Goal: Navigation & Orientation: Find specific page/section

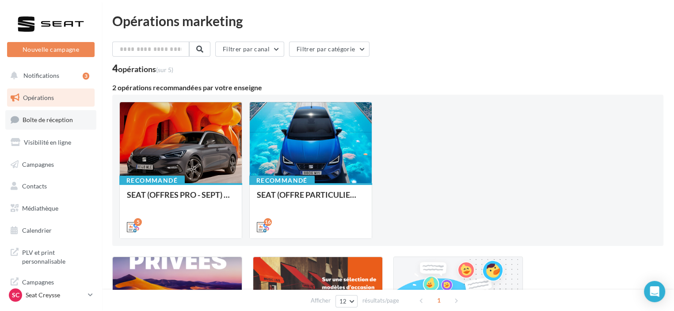
click at [62, 123] on span "Boîte de réception" at bounding box center [48, 120] width 50 height 8
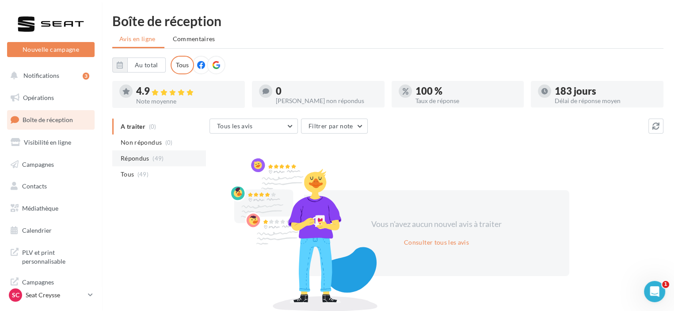
click at [162, 160] on span "(49)" at bounding box center [158, 158] width 11 height 7
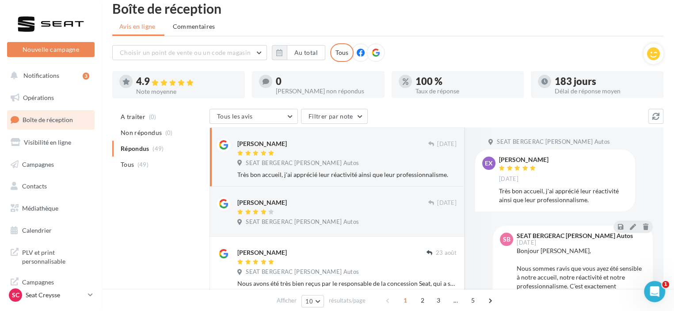
scroll to position [22, 0]
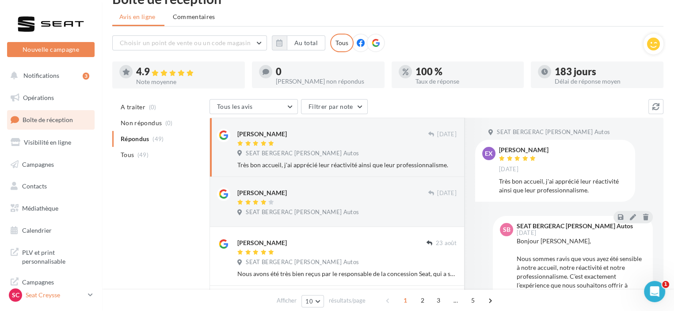
click at [30, 293] on p "Seat Creysse" at bounding box center [55, 294] width 59 height 9
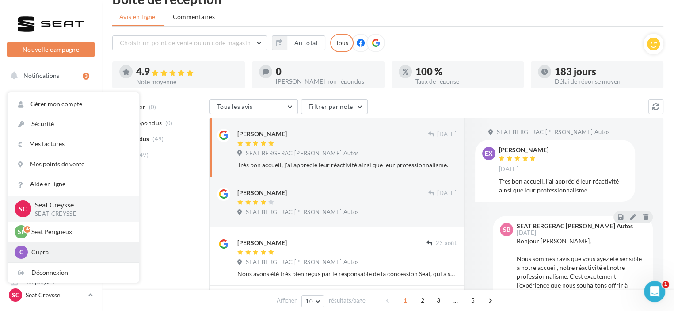
click at [49, 251] on p "Cupra" at bounding box center [79, 252] width 97 height 9
